Goal: Transaction & Acquisition: Purchase product/service

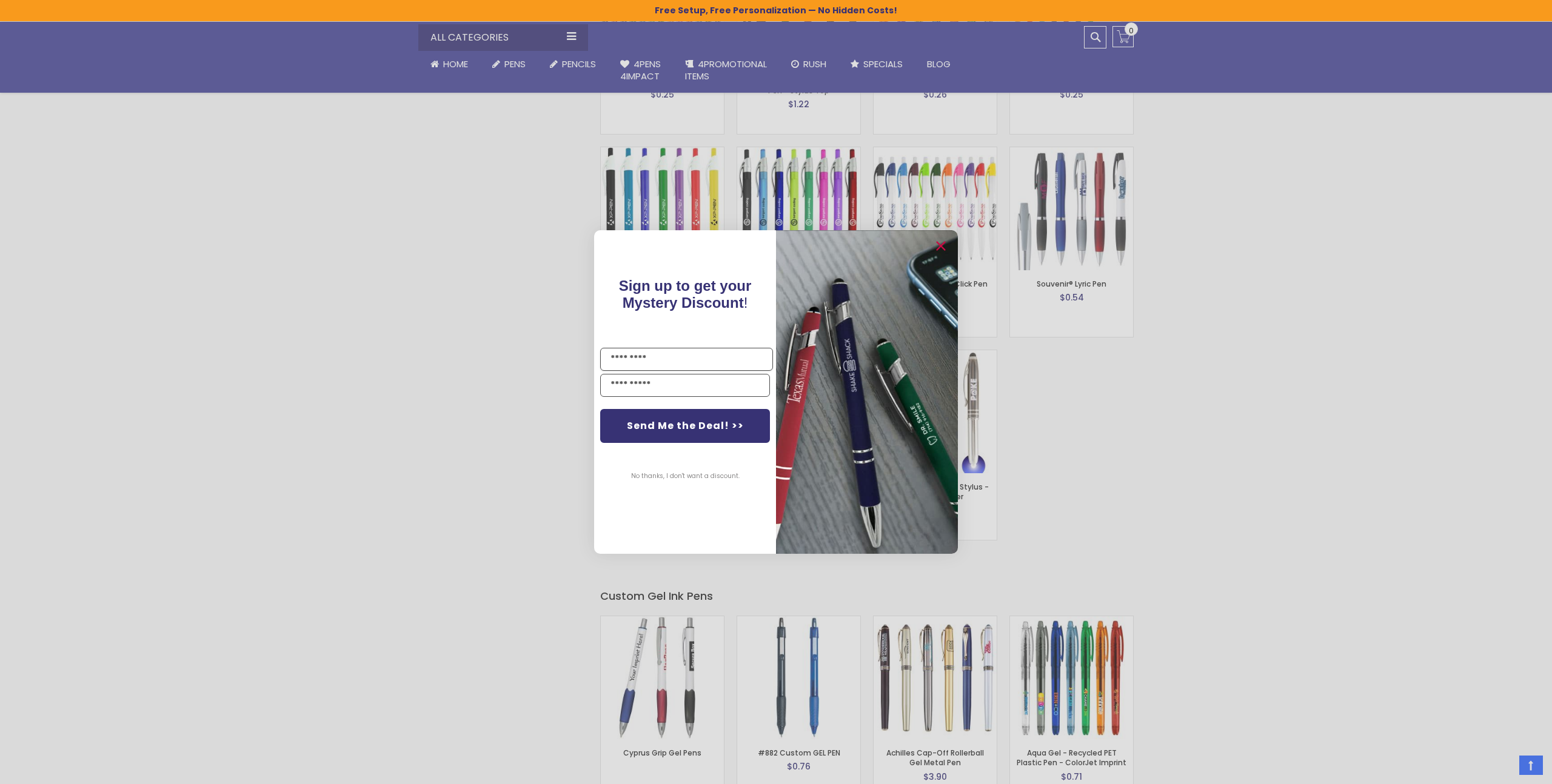
scroll to position [1391, 0]
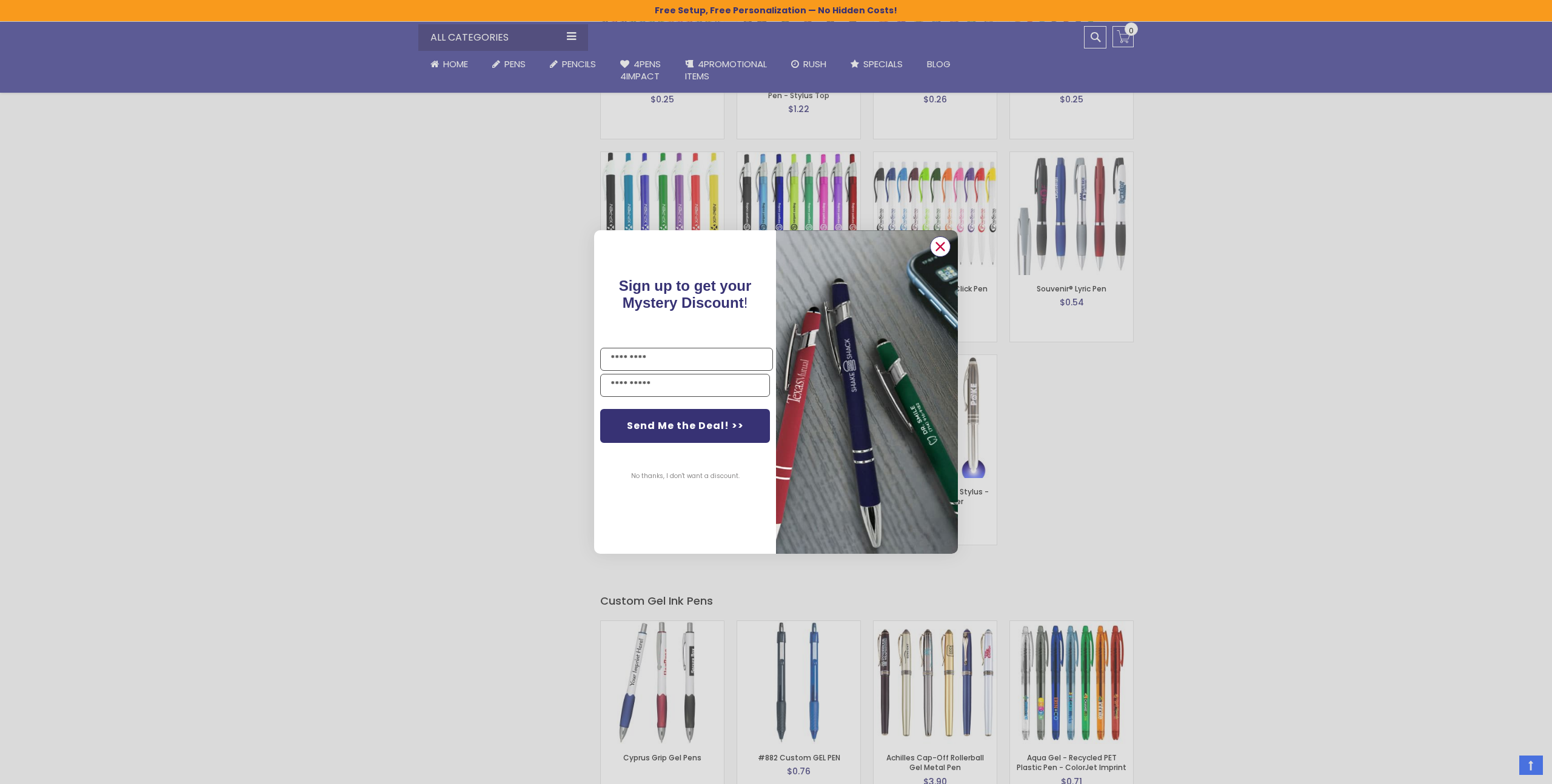
click at [936, 252] on circle "Close dialog" at bounding box center [940, 247] width 18 height 18
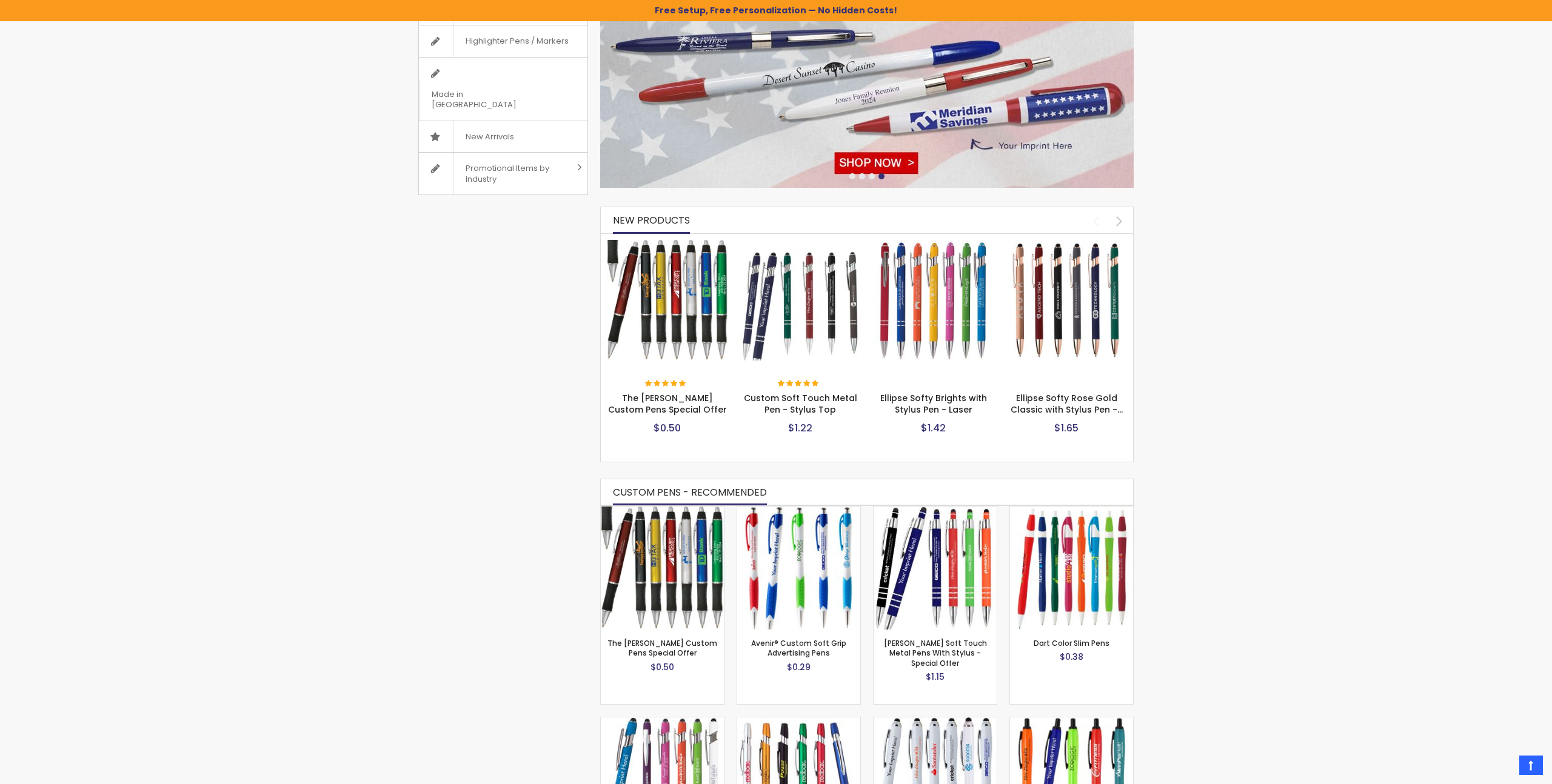
scroll to position [0, 0]
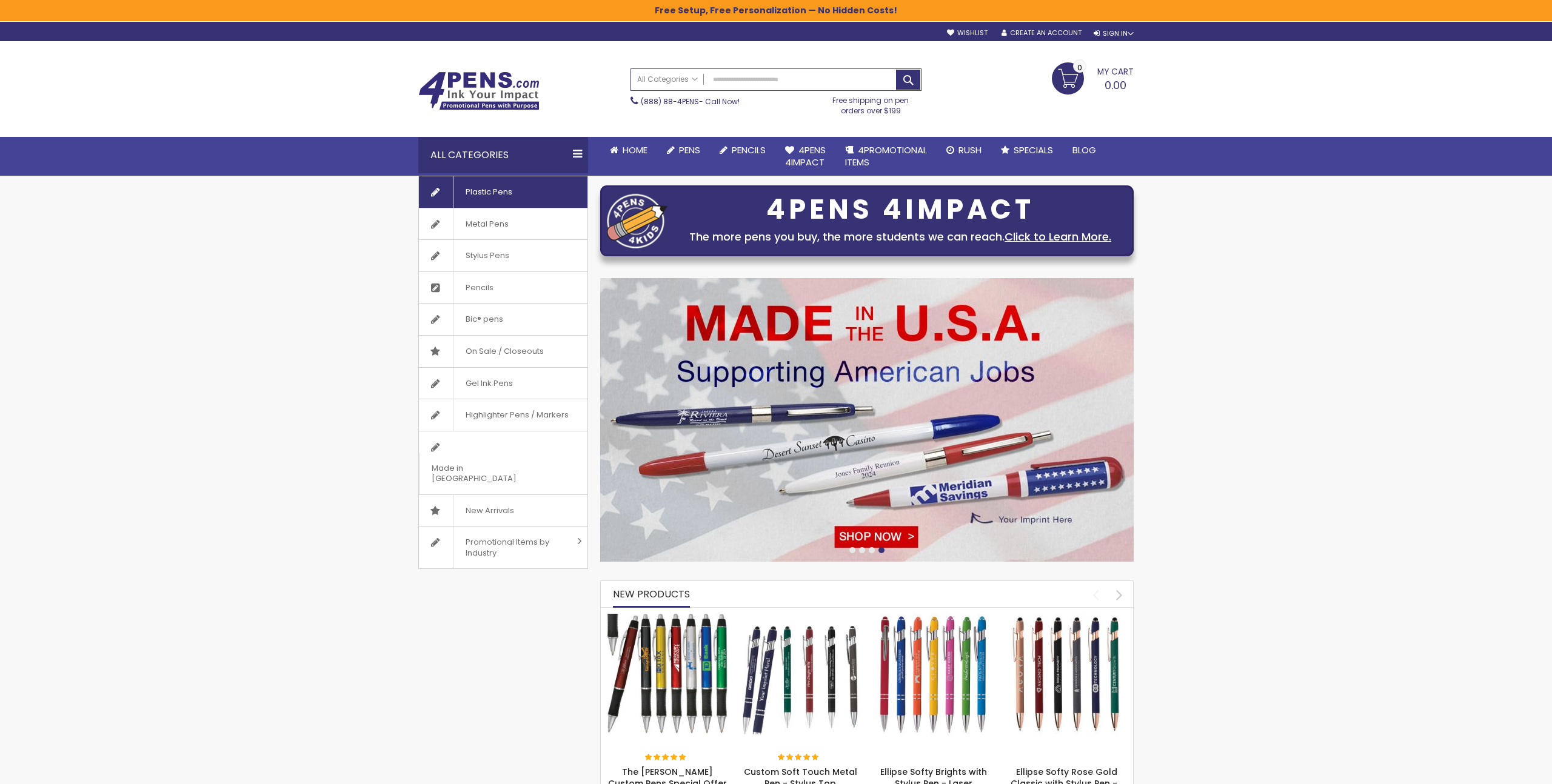
click at [487, 199] on span "Plastic Pens" at bounding box center [489, 191] width 71 height 31
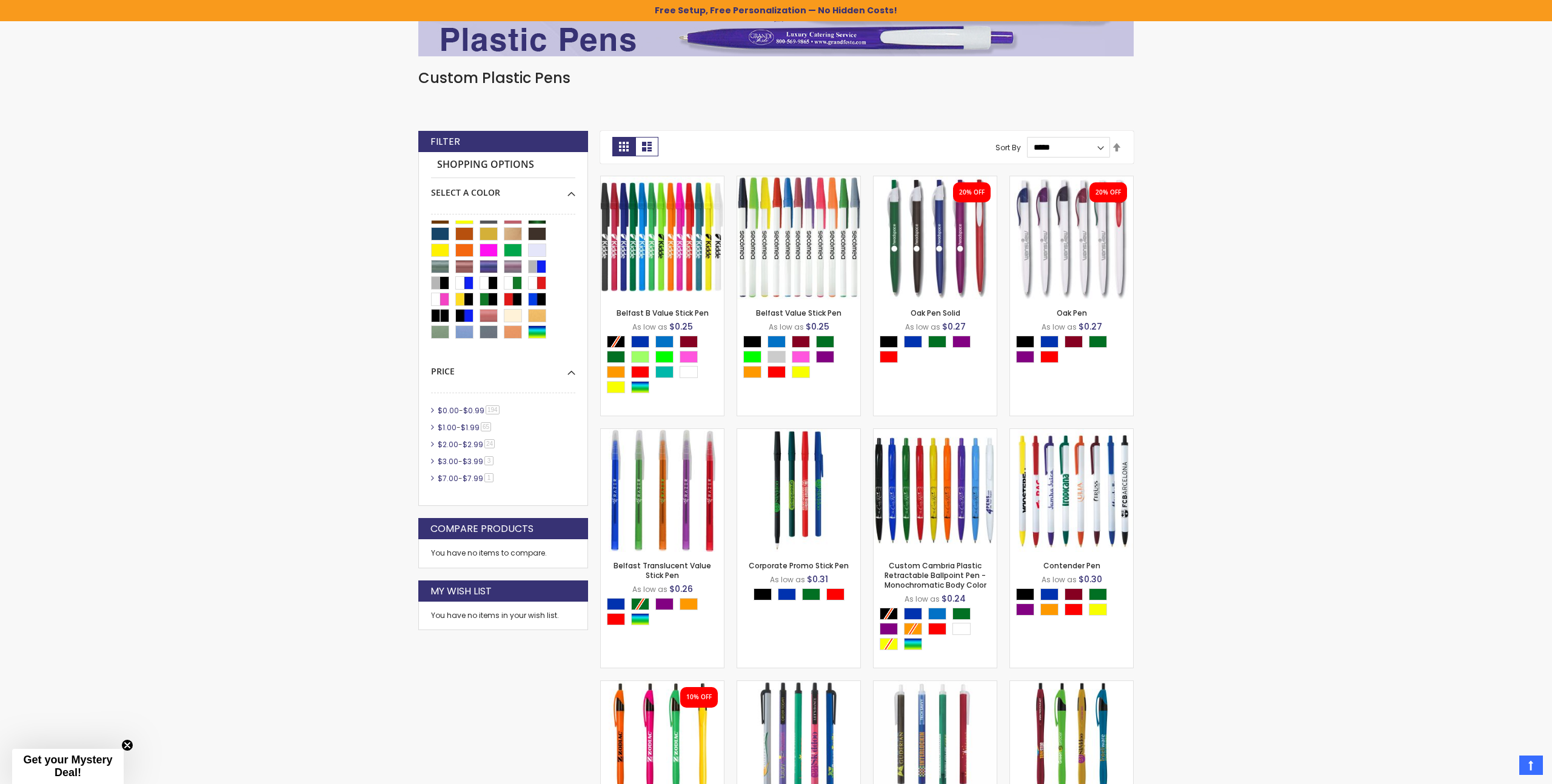
scroll to position [240, 0]
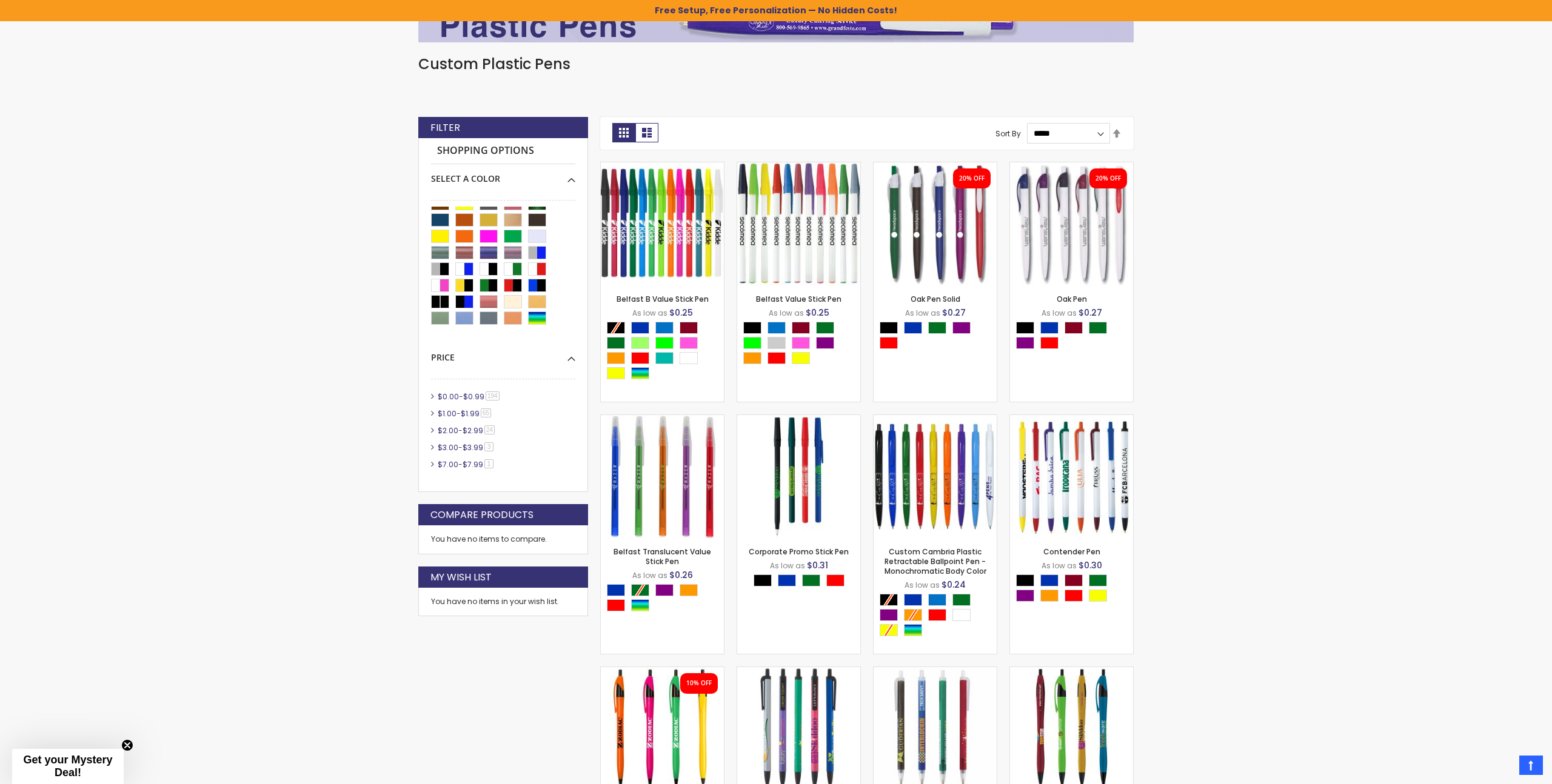
click at [462, 395] on link "$0.00 - $0.99 194 item" at bounding box center [469, 396] width 69 height 10
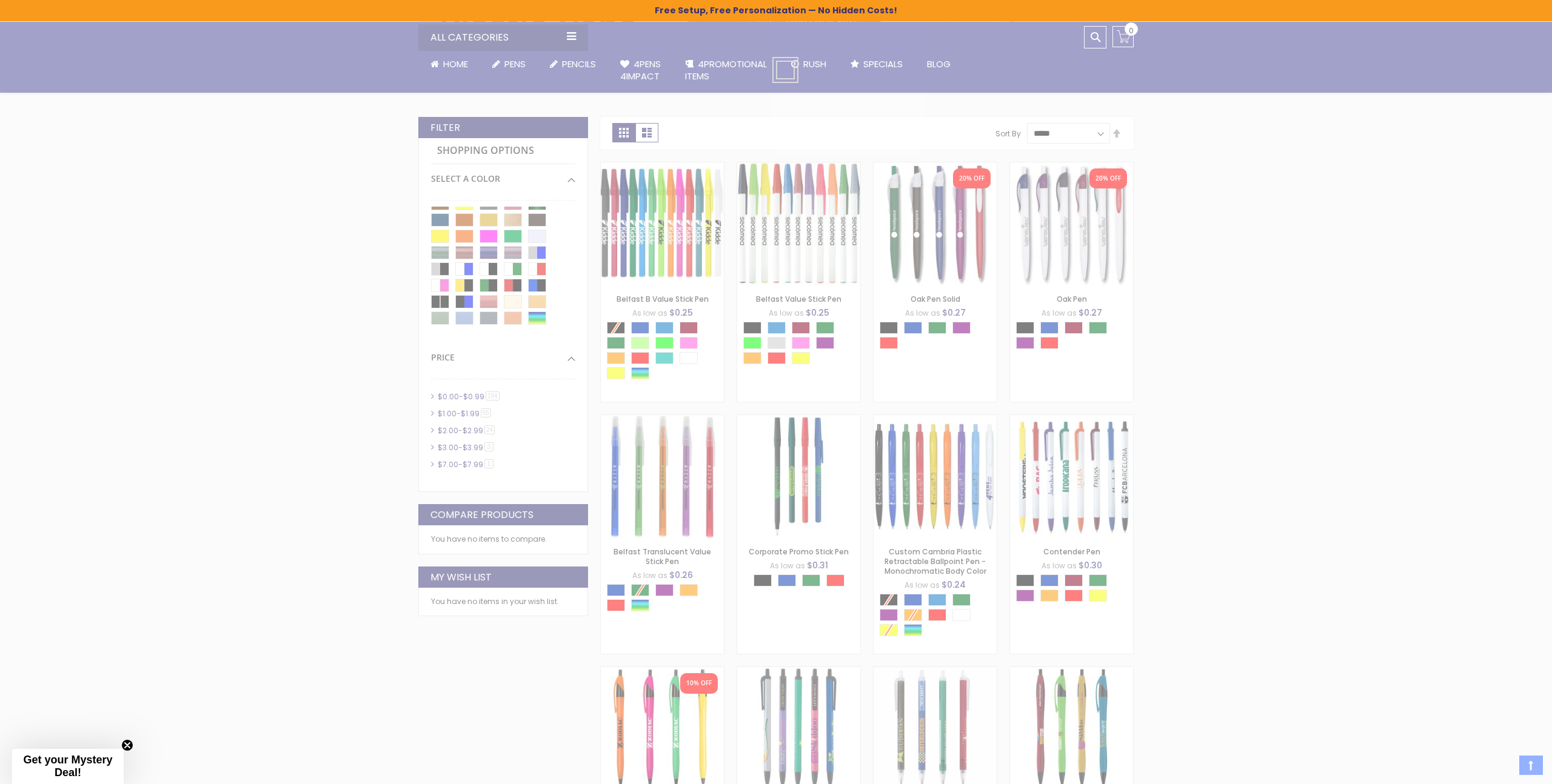
scroll to position [243, 0]
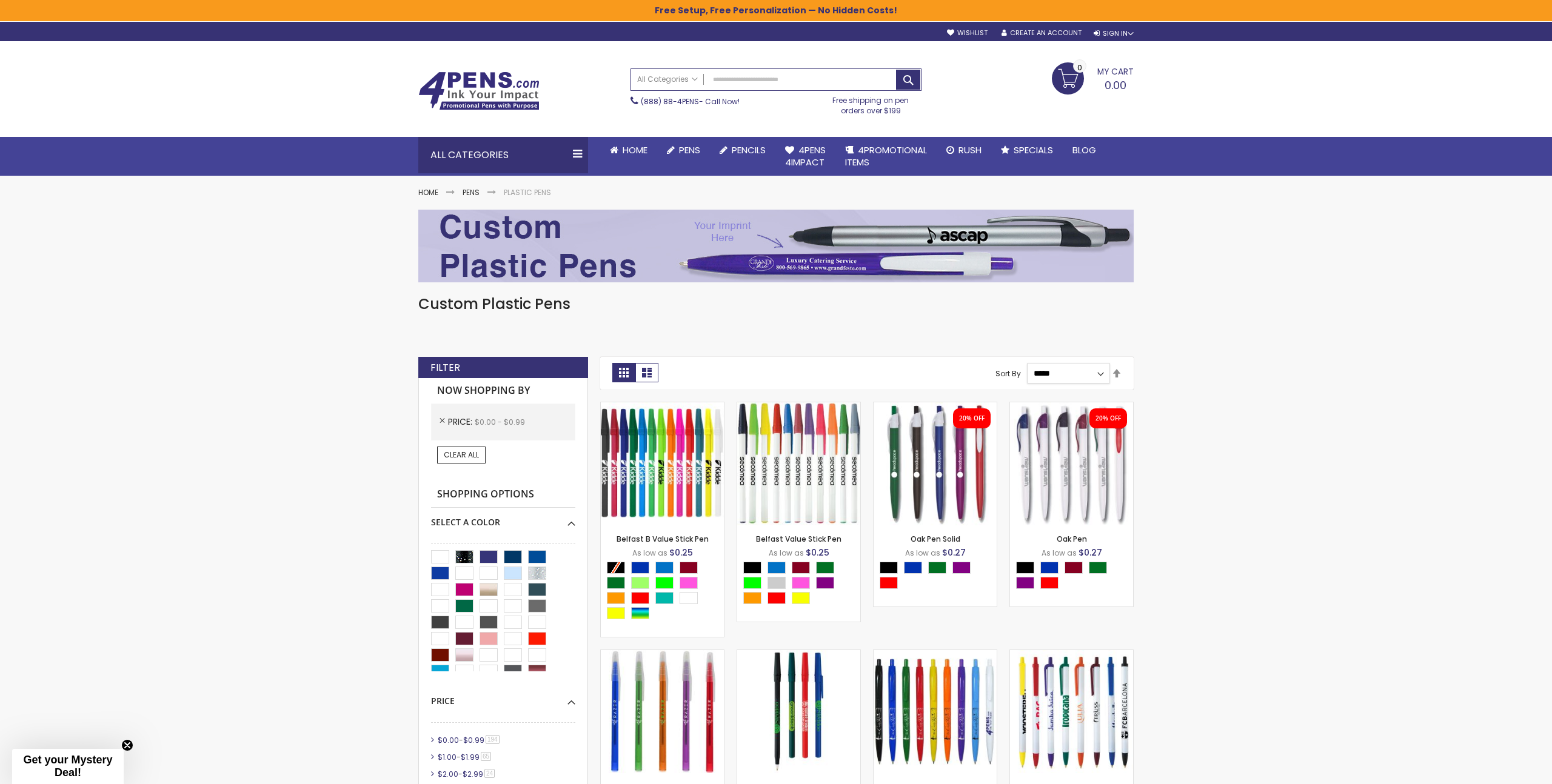
click at [1056, 366] on select "**********" at bounding box center [1069, 372] width 84 height 20
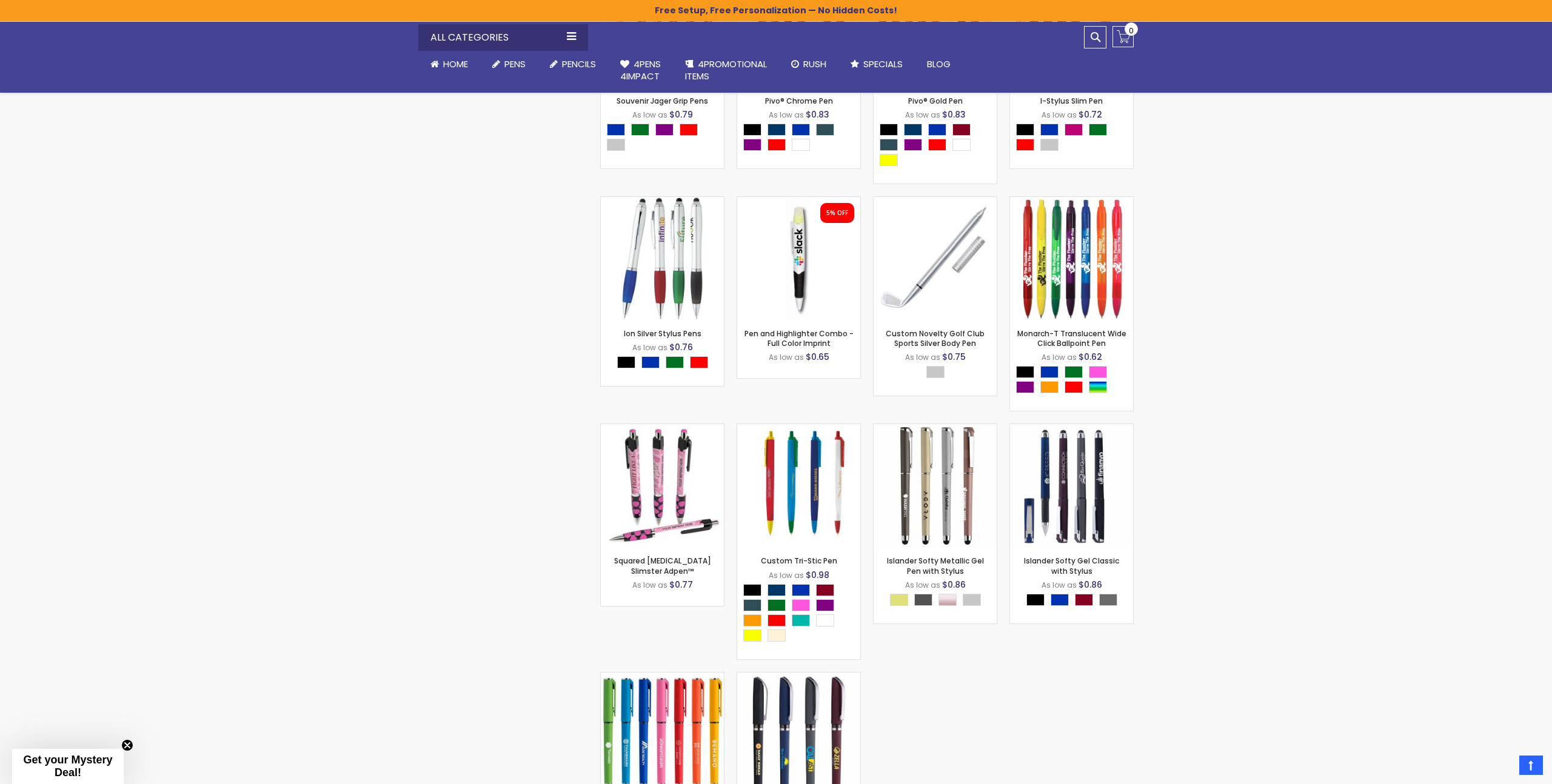
scroll to position [10776, 0]
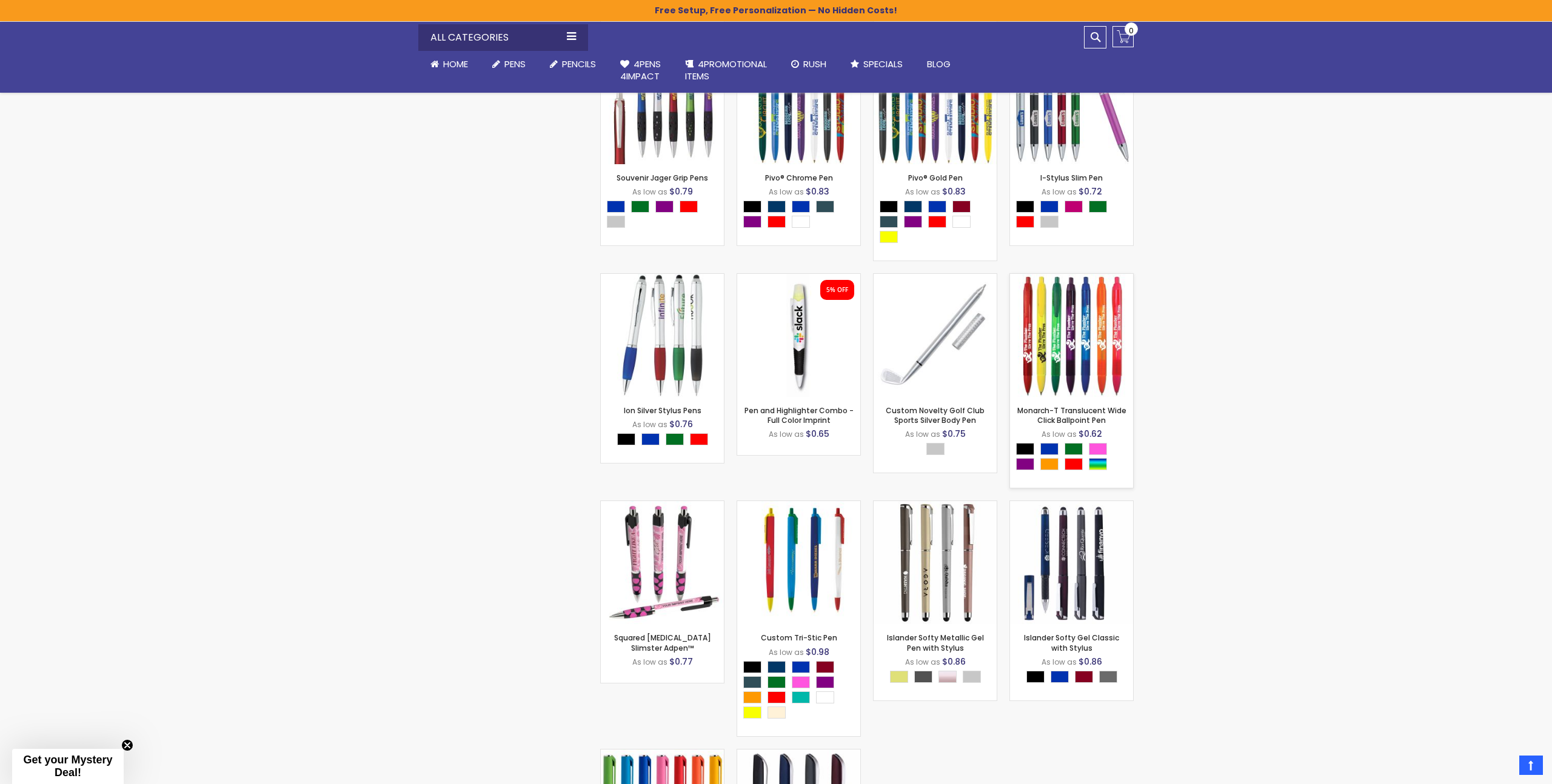
click at [1062, 388] on div "- ** + Add to Cart" at bounding box center [1072, 377] width 123 height 21
click at [1044, 426] on link "Monarch-T Translucent Wide Click Ballpoint Pen" at bounding box center [1072, 415] width 109 height 20
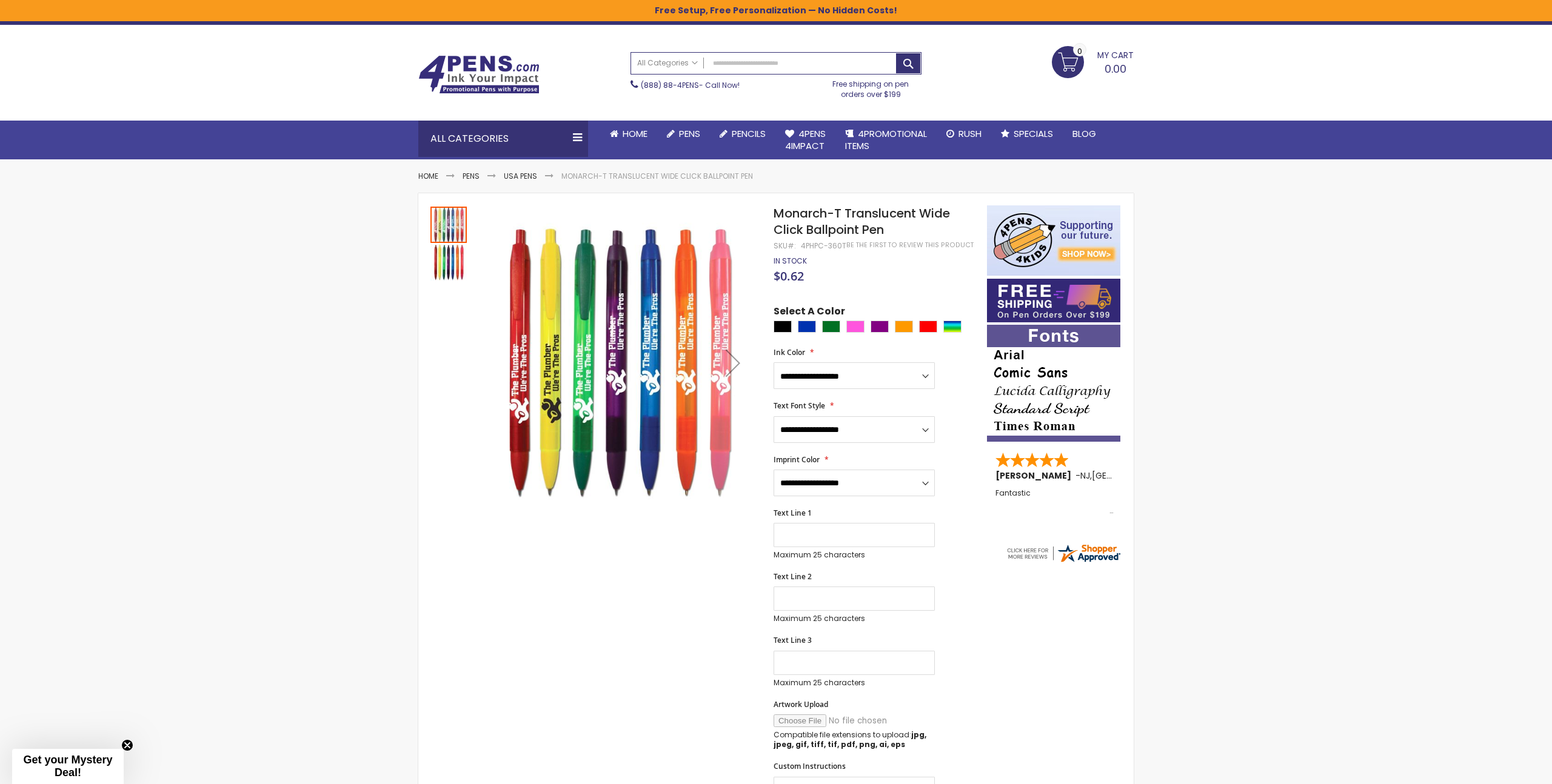
scroll to position [26, 0]
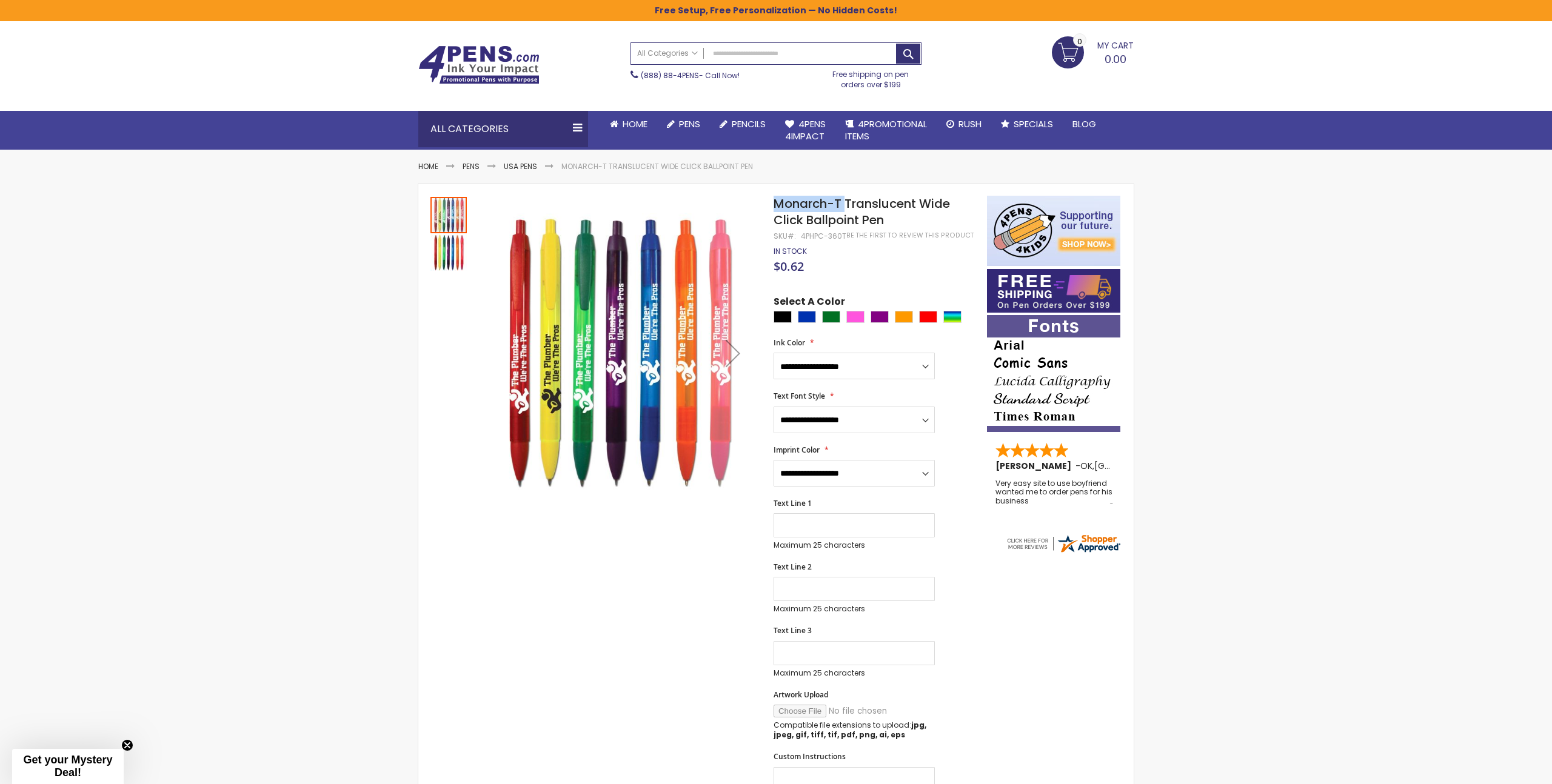
drag, startPoint x: 775, startPoint y: 203, endPoint x: 844, endPoint y: 198, distance: 69.2
click at [844, 198] on span "Monarch-T Translucent Wide Click Ballpoint Pen" at bounding box center [862, 212] width 176 height 34
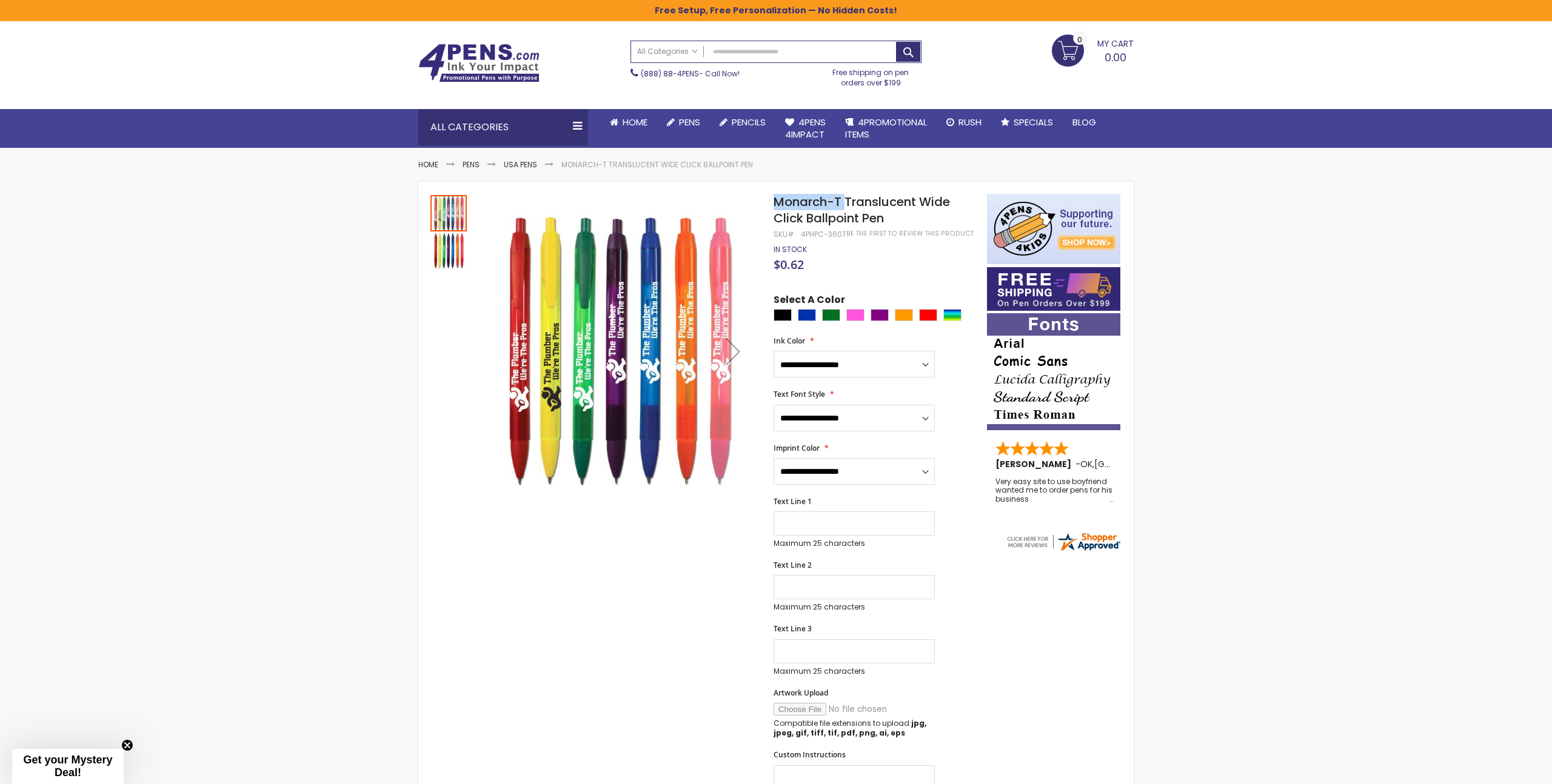
scroll to position [29, 0]
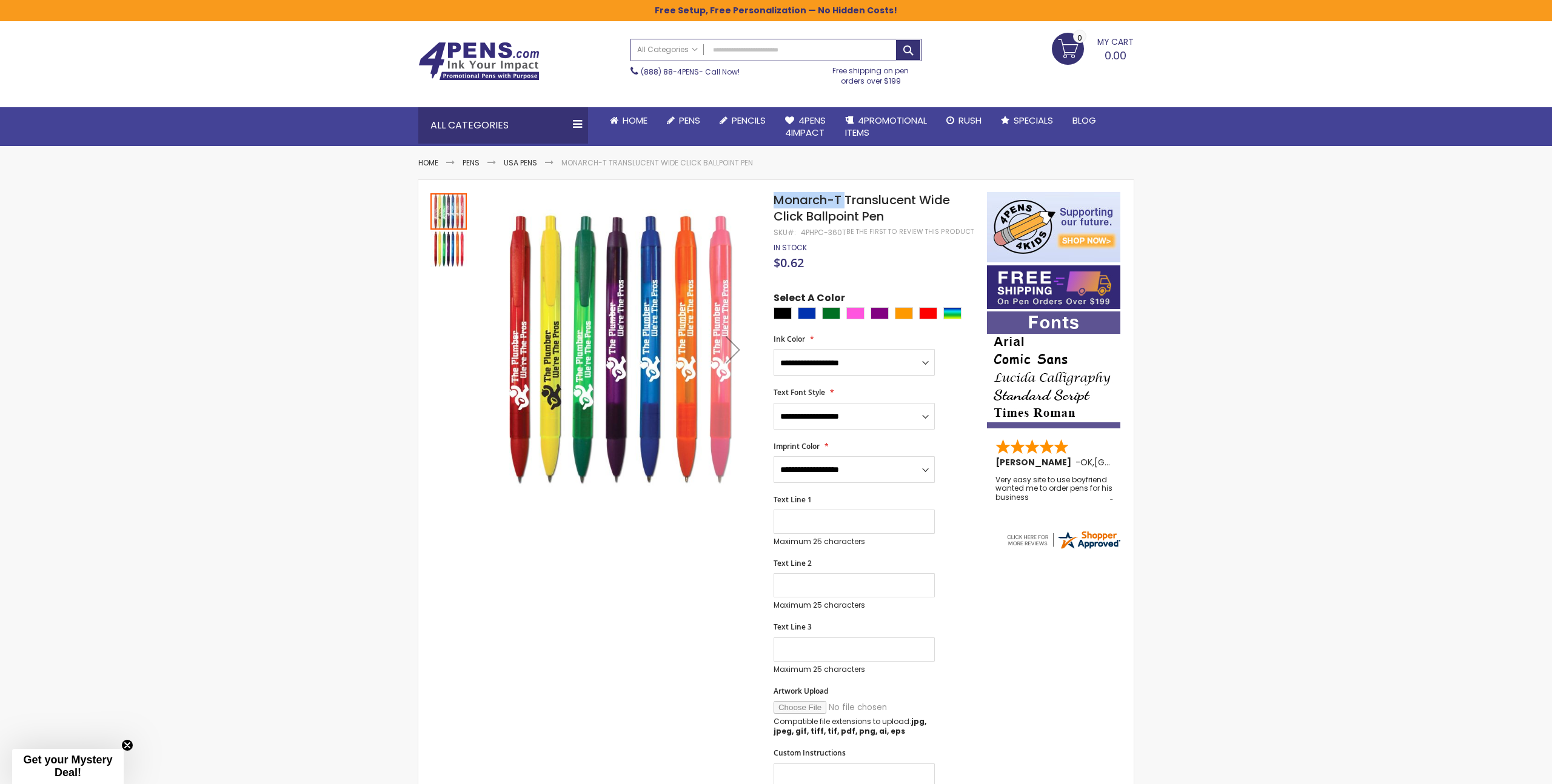
copy span "Monarch-T"
